Goal: Task Accomplishment & Management: Use online tool/utility

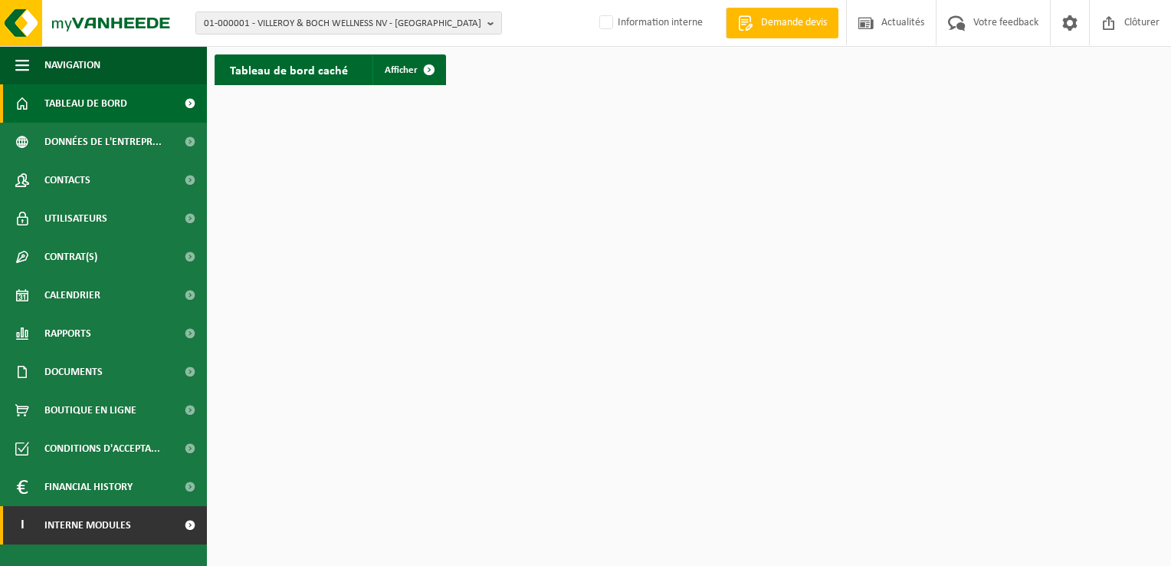
click at [134, 520] on link "I Interne modules" at bounding box center [103, 525] width 207 height 38
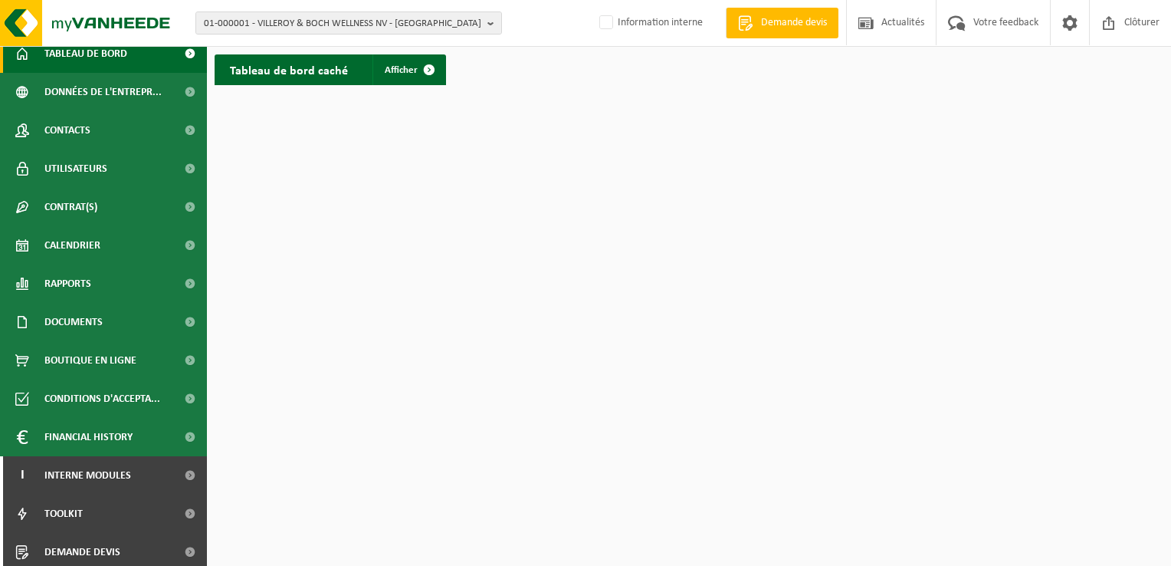
scroll to position [93, 0]
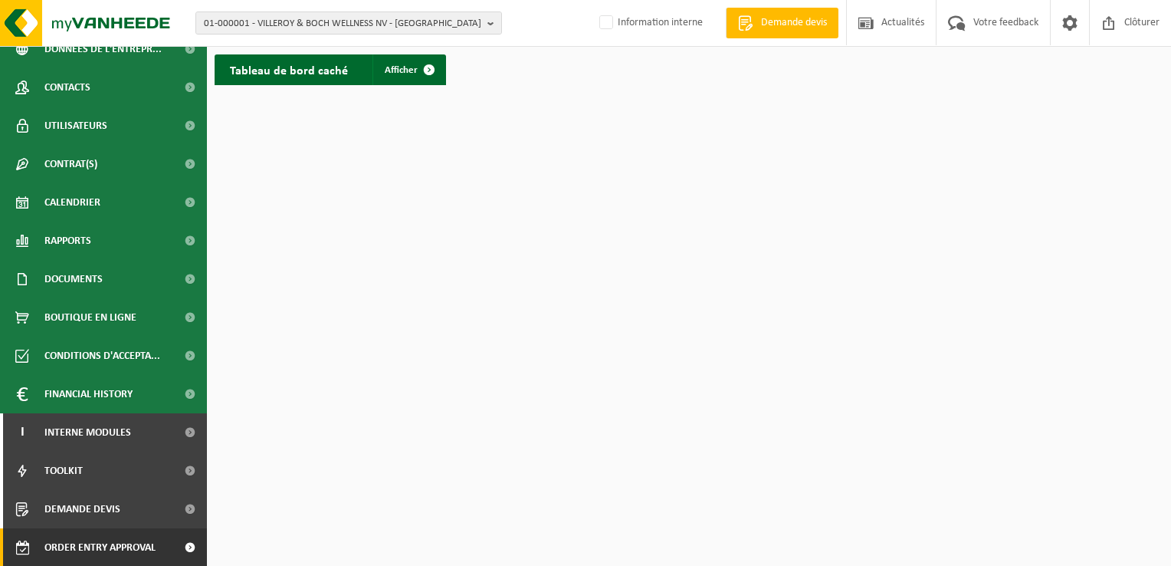
click at [139, 556] on span "Order entry approval" at bounding box center [99, 547] width 111 height 38
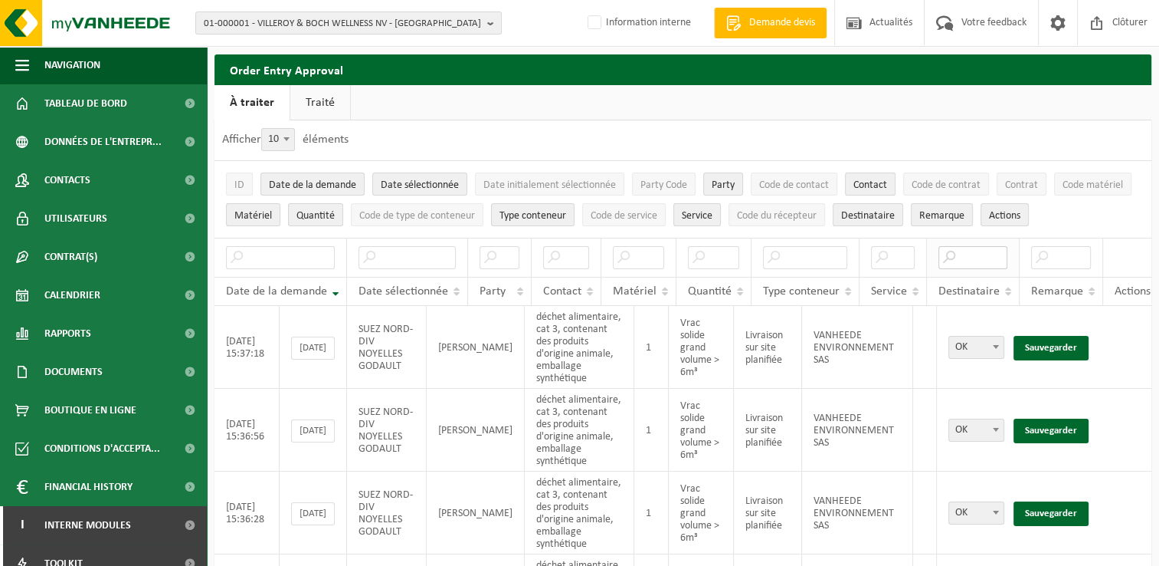
click at [969, 260] on input "text" at bounding box center [973, 257] width 69 height 23
type input "sas"
click at [1036, 337] on link "Sauvegarder" at bounding box center [1051, 348] width 75 height 25
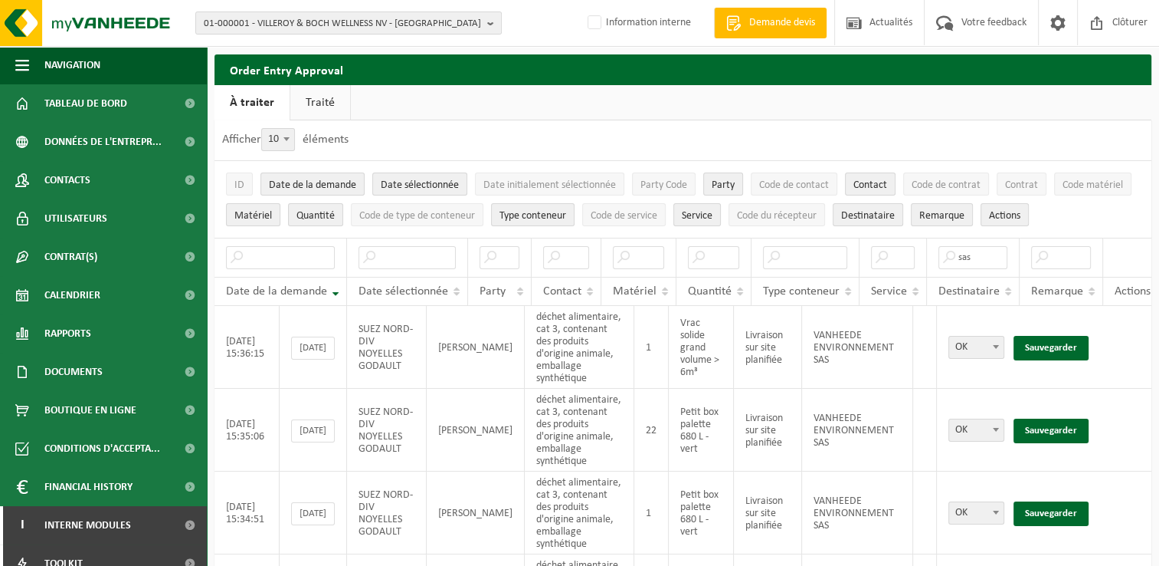
click at [1036, 337] on link "Sauvegarder" at bounding box center [1051, 348] width 75 height 25
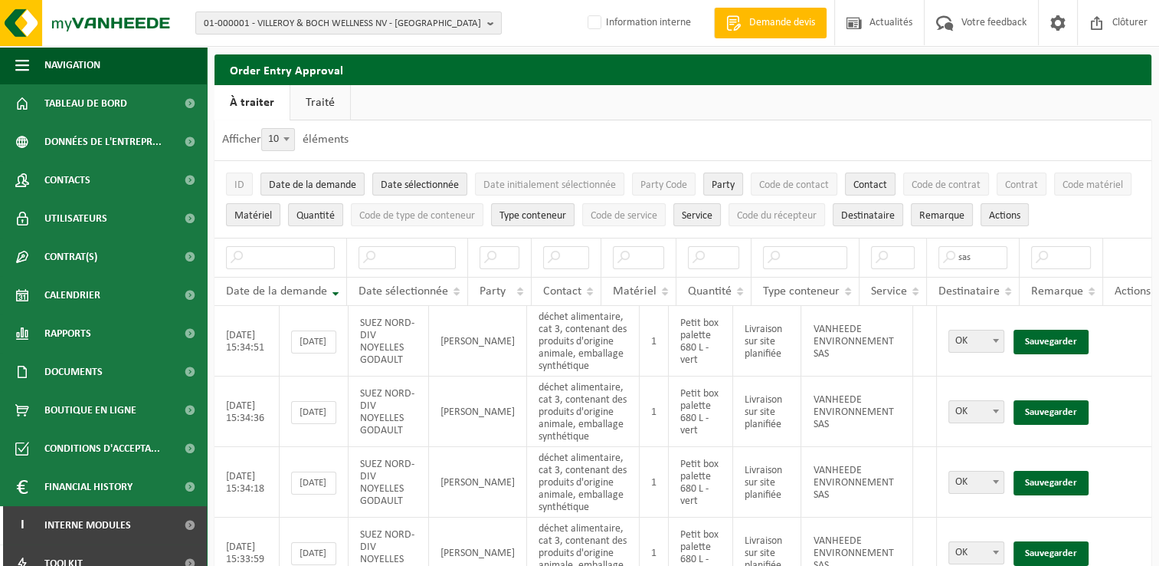
click at [1036, 337] on link "Sauvegarder" at bounding box center [1051, 342] width 75 height 25
click at [1036, 400] on link "Sauvegarder" at bounding box center [1051, 412] width 75 height 25
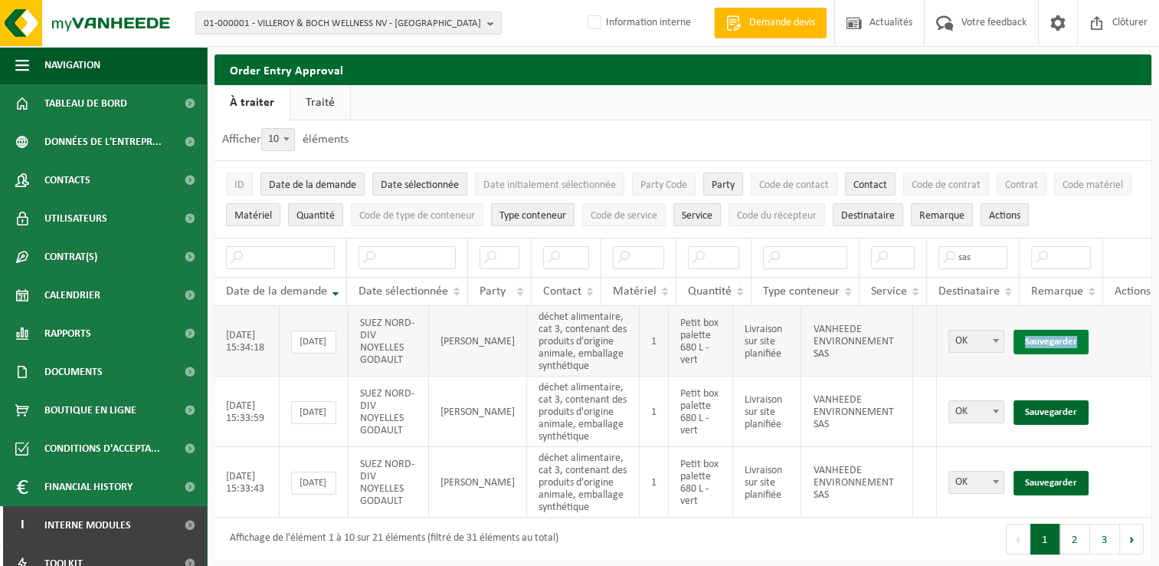
click at [1036, 337] on link "Sauvegarder" at bounding box center [1051, 342] width 75 height 25
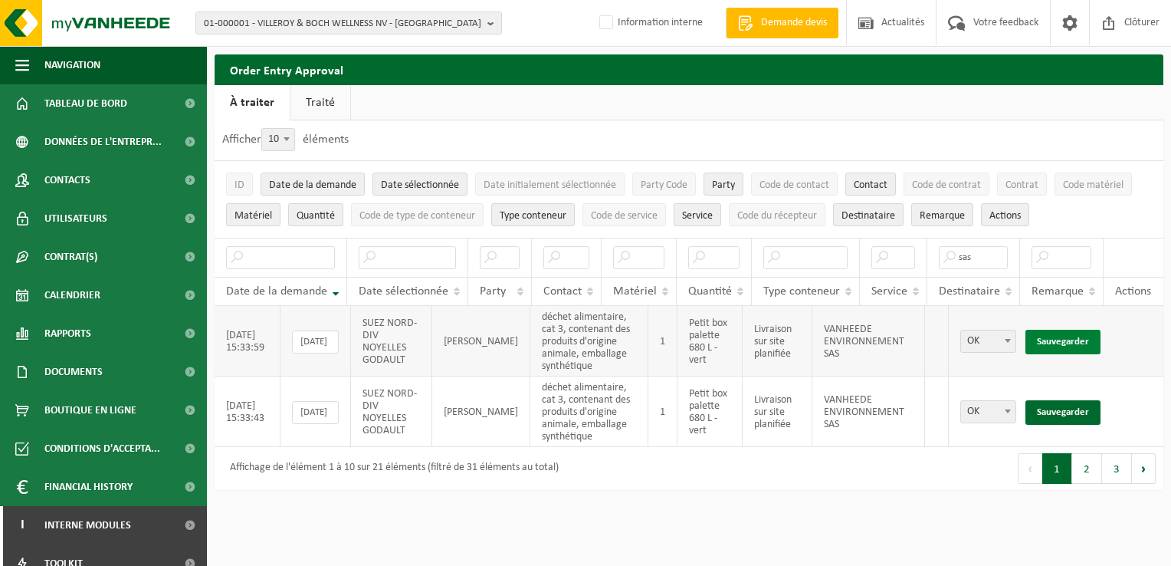
drag, startPoint x: 1036, startPoint y: 337, endPoint x: 1054, endPoint y: 342, distance: 19.0
click at [1055, 342] on link "Sauvegarder" at bounding box center [1062, 342] width 75 height 25
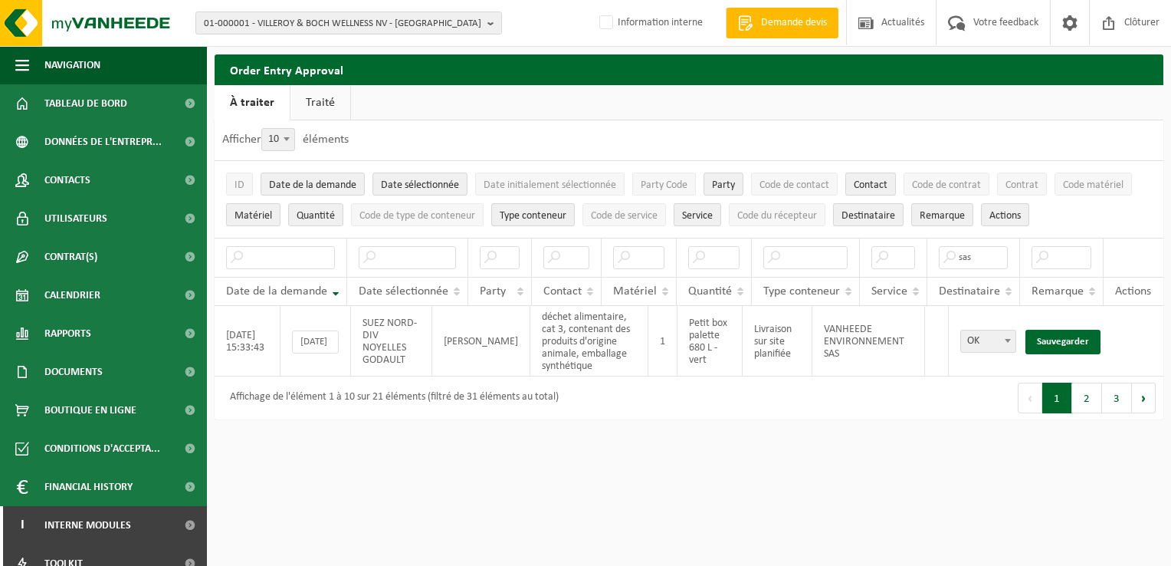
click at [1054, 342] on link "Sauvegarder" at bounding box center [1062, 342] width 75 height 25
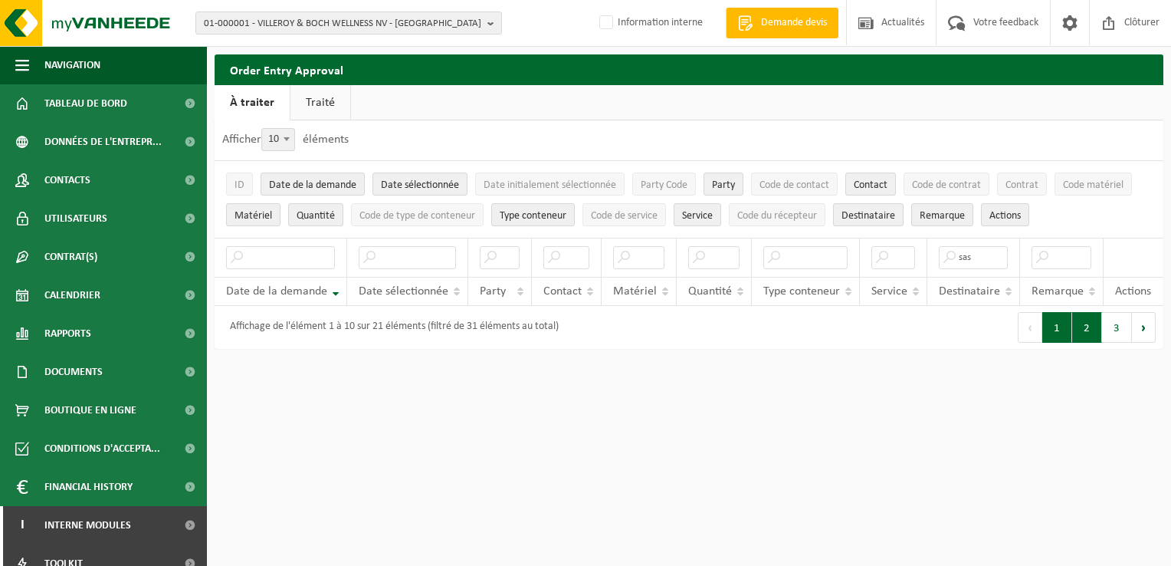
click at [1085, 343] on button "2" at bounding box center [1087, 327] width 30 height 31
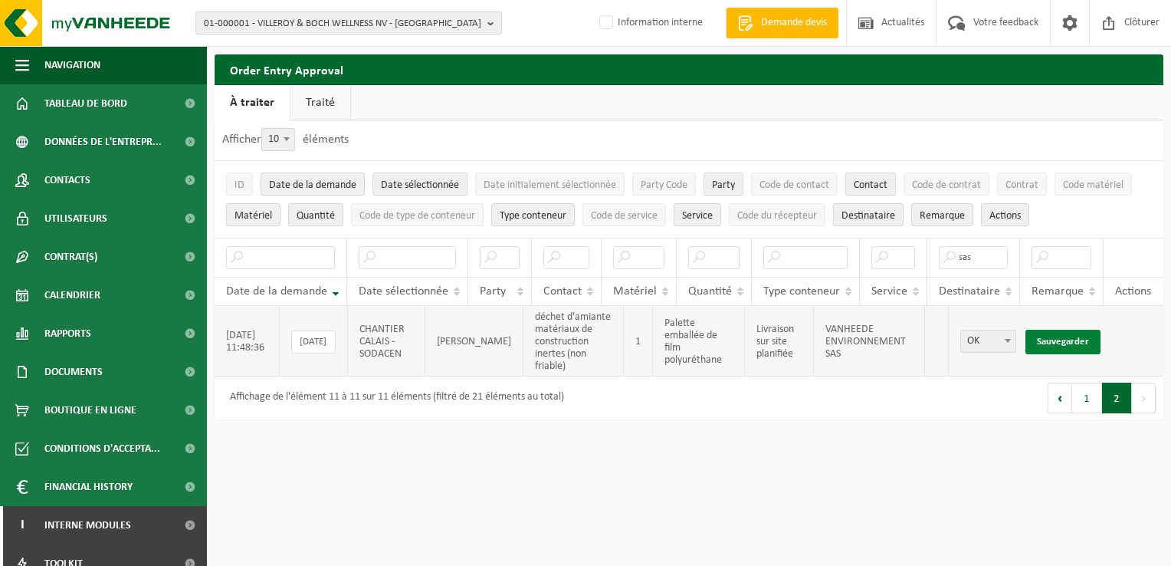
click at [1069, 335] on link "Sauvegarder" at bounding box center [1062, 342] width 75 height 25
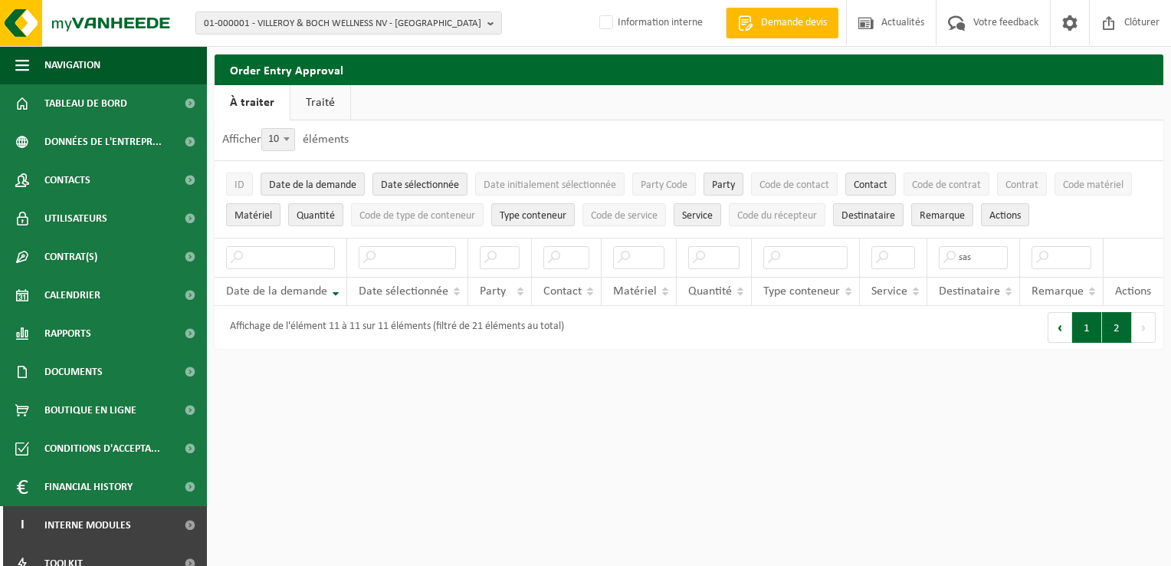
click at [1086, 342] on button "1" at bounding box center [1087, 327] width 30 height 31
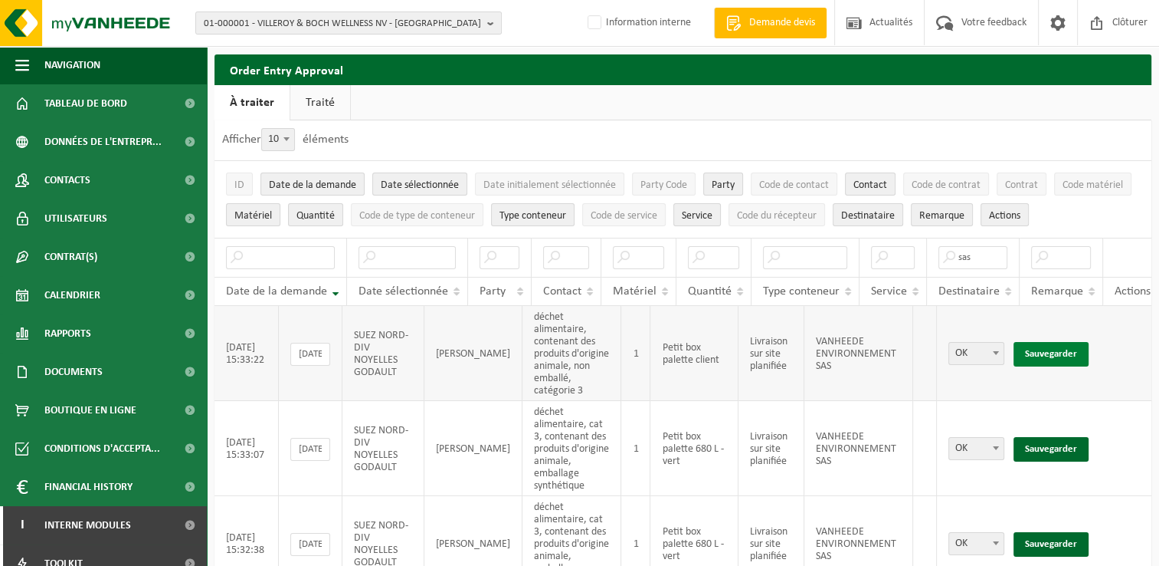
click at [1030, 344] on link "Sauvegarder" at bounding box center [1051, 354] width 75 height 25
click at [1031, 344] on link "Sauvegarder" at bounding box center [1051, 354] width 75 height 25
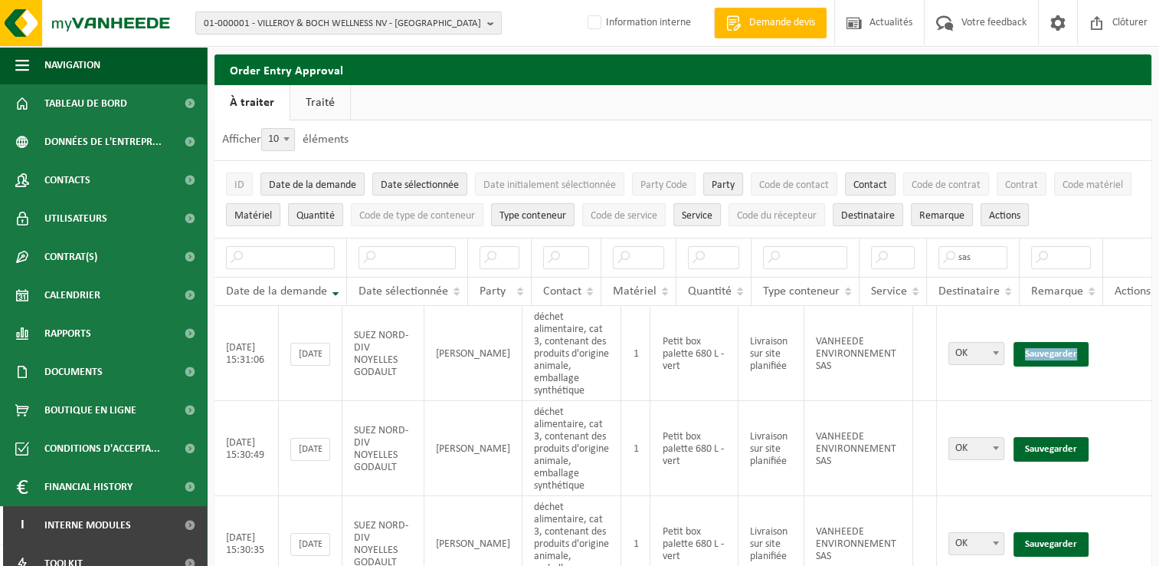
click at [1031, 344] on link "Sauvegarder" at bounding box center [1051, 354] width 75 height 25
drag, startPoint x: 1031, startPoint y: 344, endPoint x: 1047, endPoint y: 348, distance: 15.8
click at [1047, 348] on link "Sauvegarder" at bounding box center [1051, 354] width 75 height 25
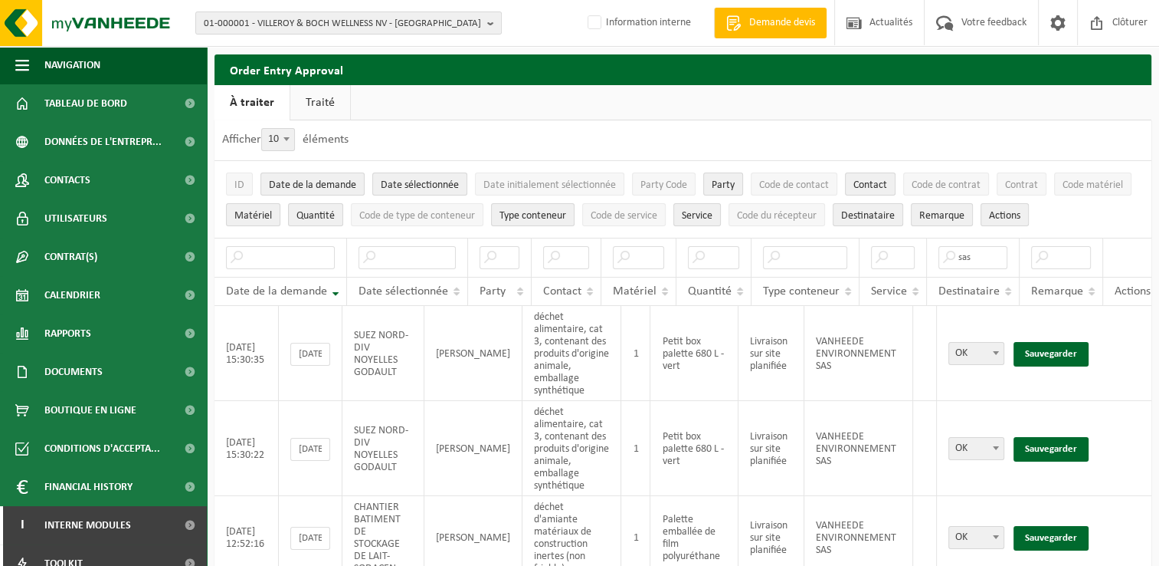
click at [1047, 348] on link "Sauvegarder" at bounding box center [1051, 354] width 75 height 25
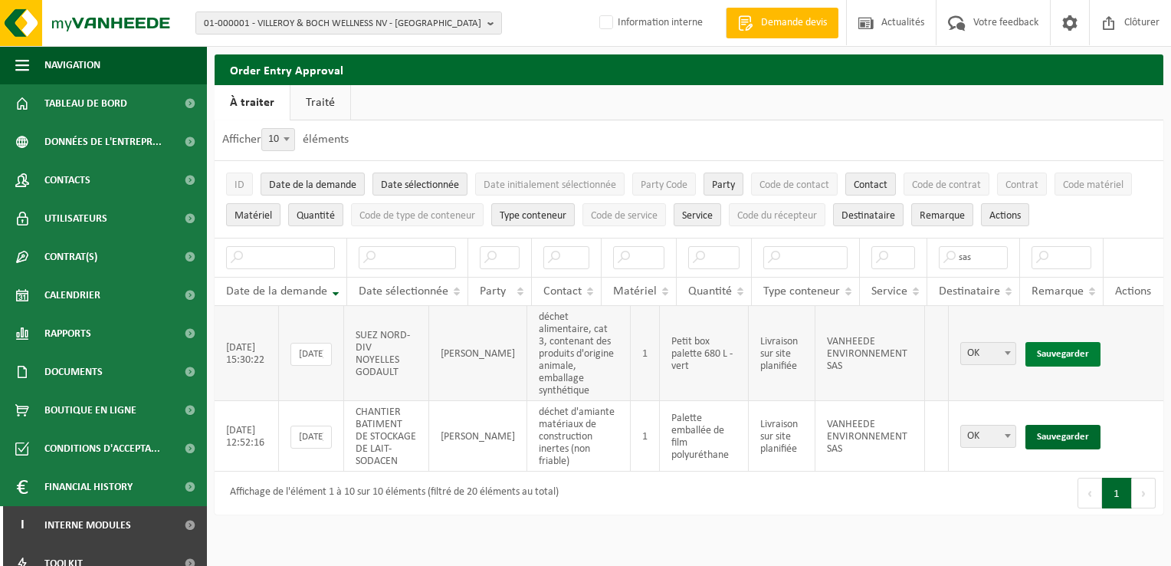
click at [1046, 343] on link "Sauvegarder" at bounding box center [1062, 354] width 75 height 25
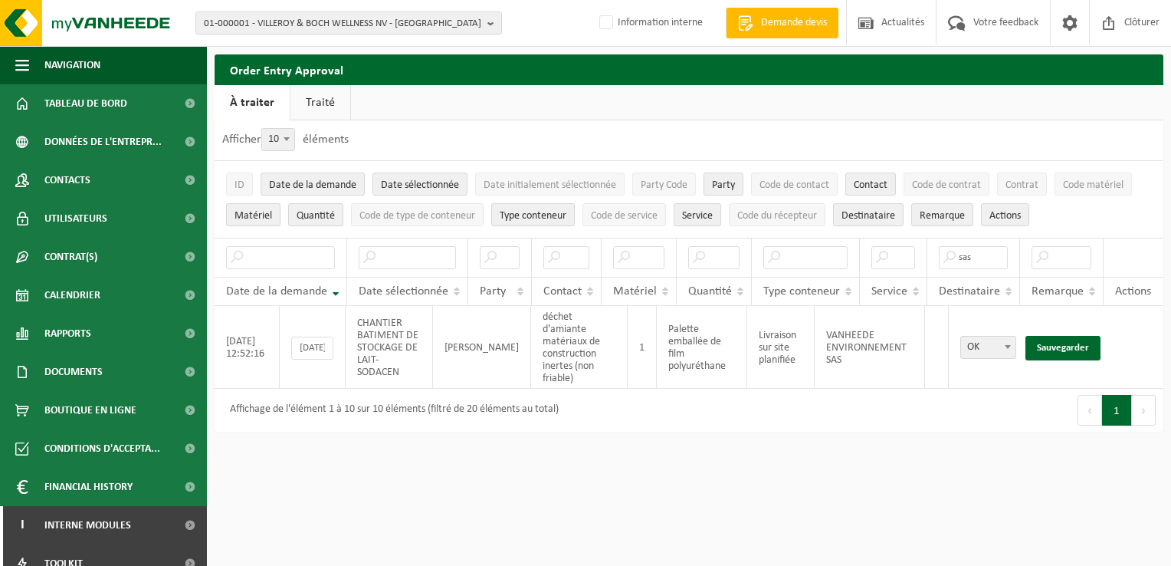
click at [1046, 343] on link "Sauvegarder" at bounding box center [1062, 348] width 75 height 25
